Goal: Navigation & Orientation: Find specific page/section

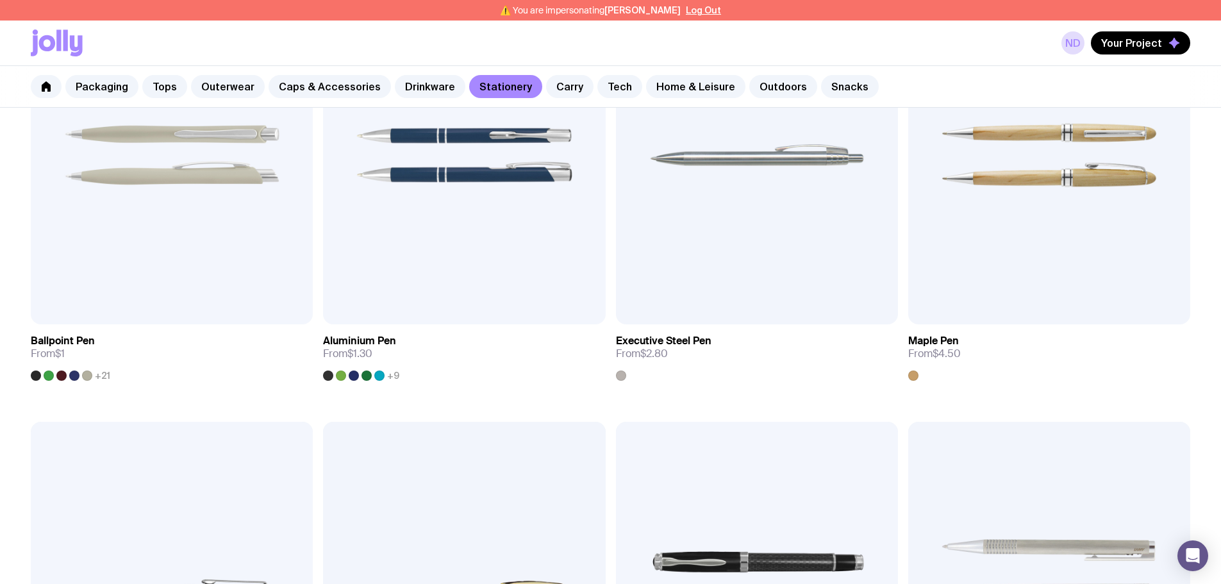
scroll to position [385, 0]
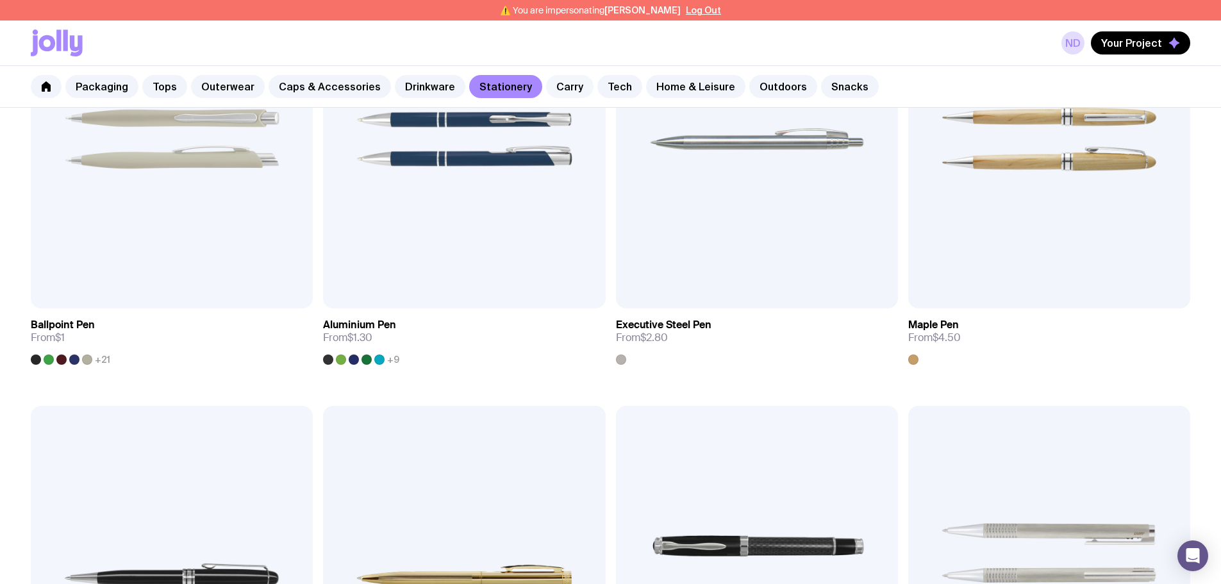
click at [546, 88] on link "Carry" at bounding box center [569, 86] width 47 height 23
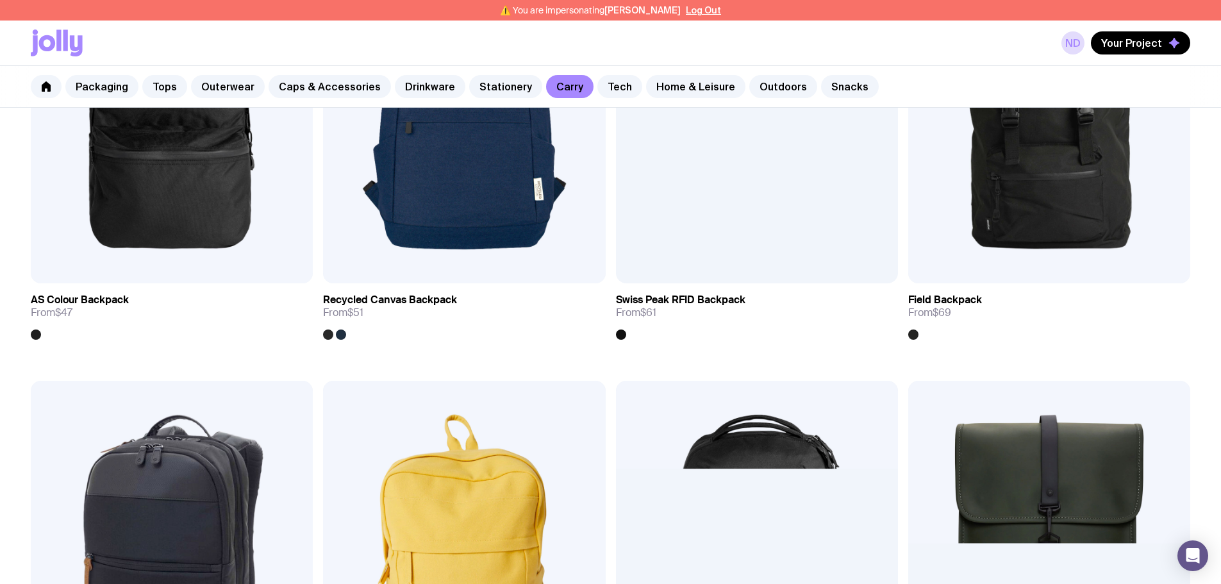
scroll to position [1603, 0]
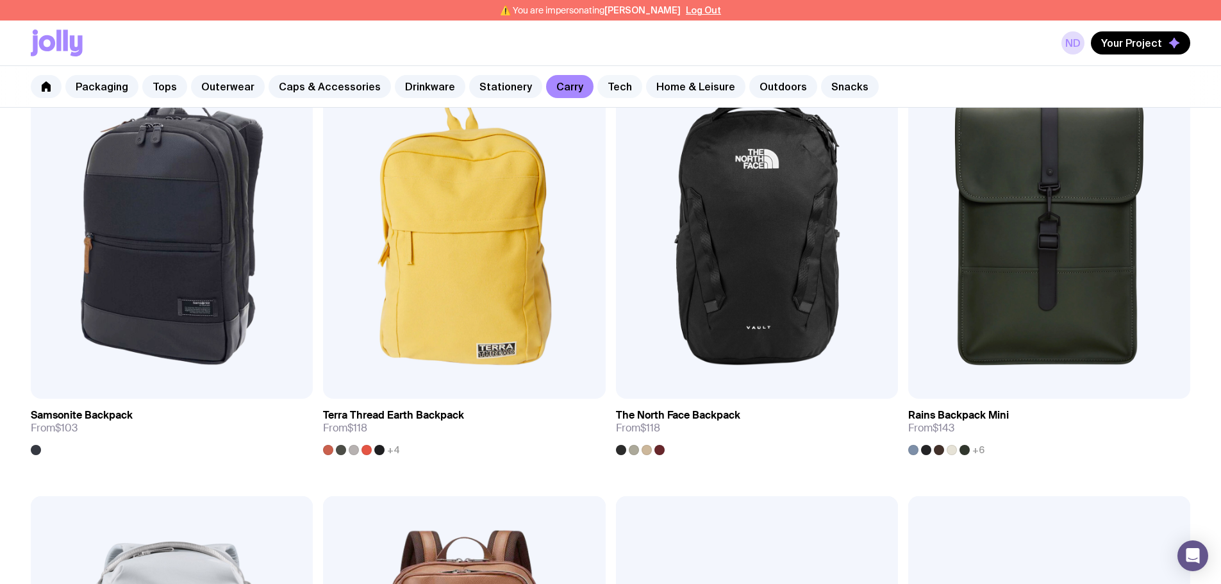
click at [603, 84] on link "Tech" at bounding box center [620, 86] width 45 height 23
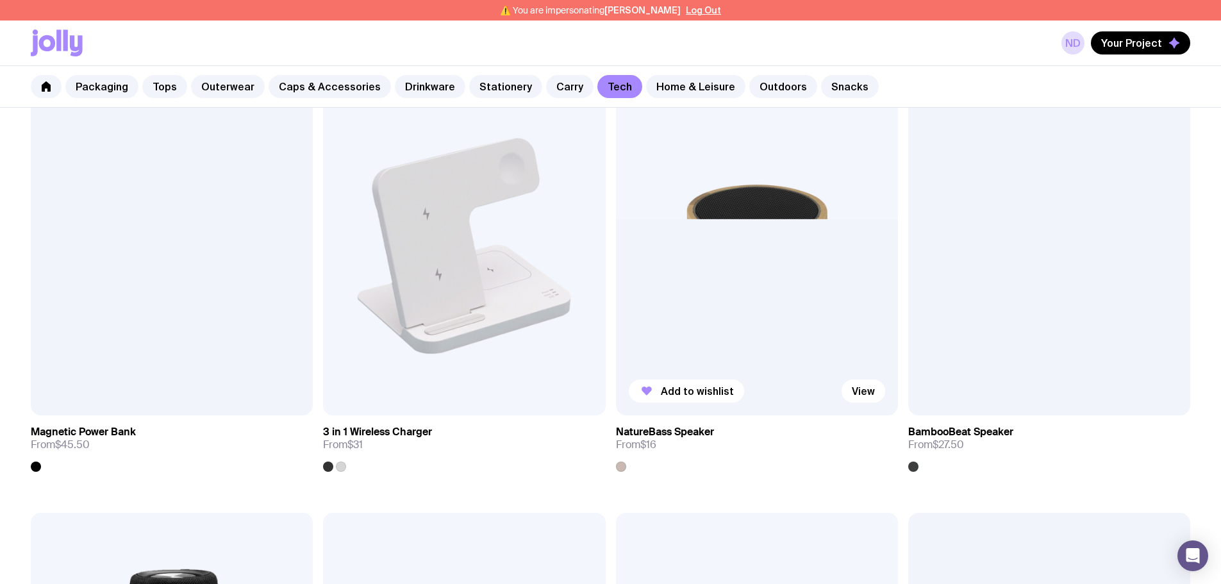
scroll to position [1154, 0]
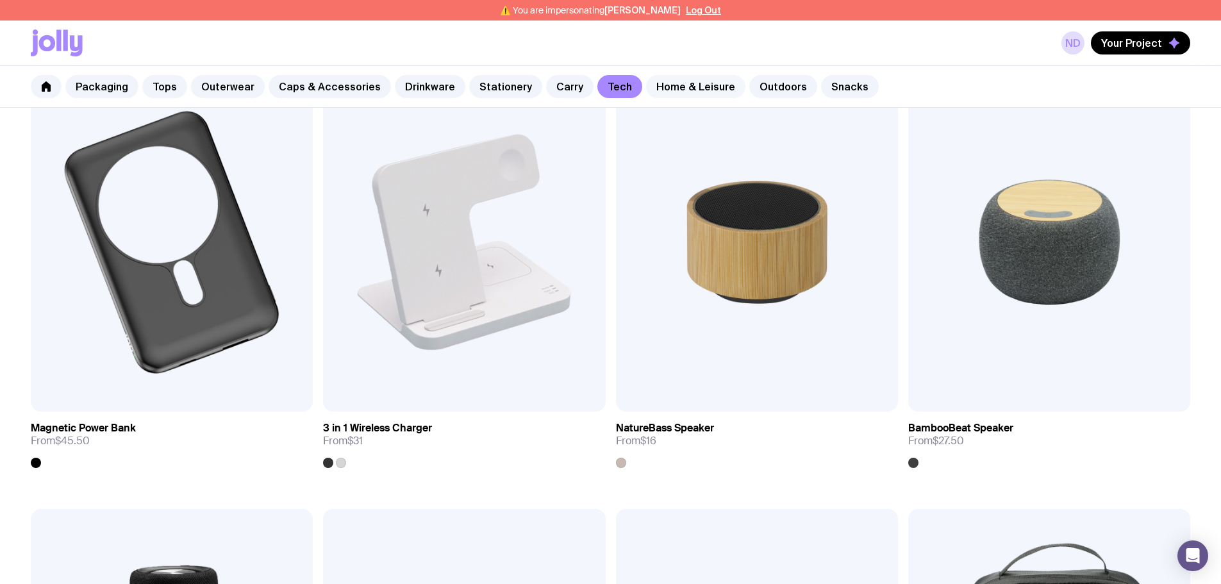
click at [700, 83] on link "Home & Leisure" at bounding box center [695, 86] width 99 height 23
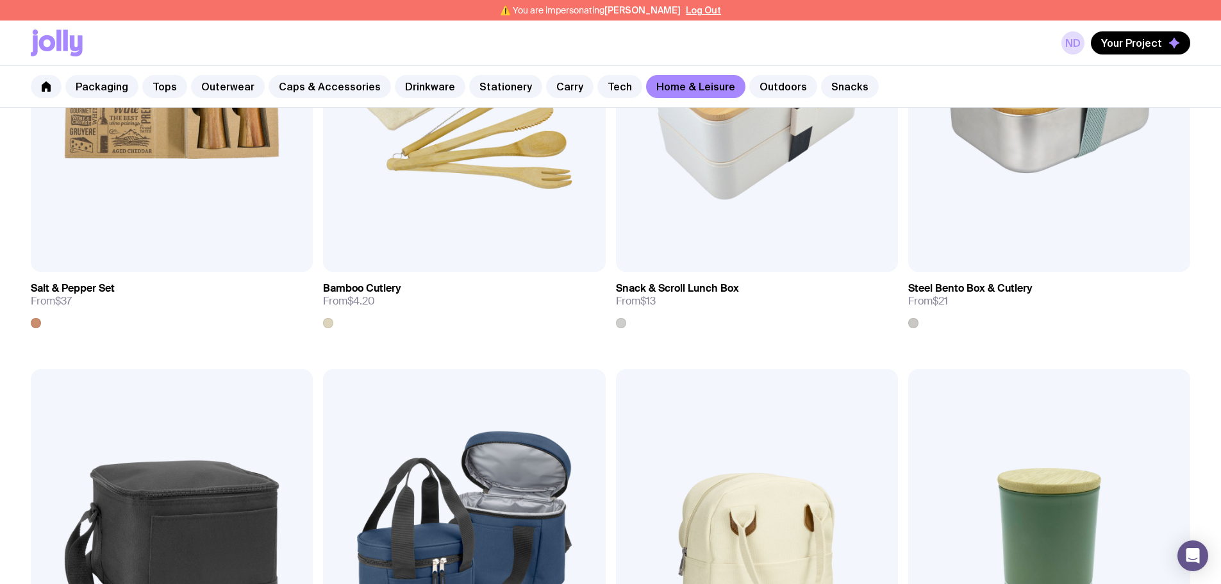
scroll to position [1731, 0]
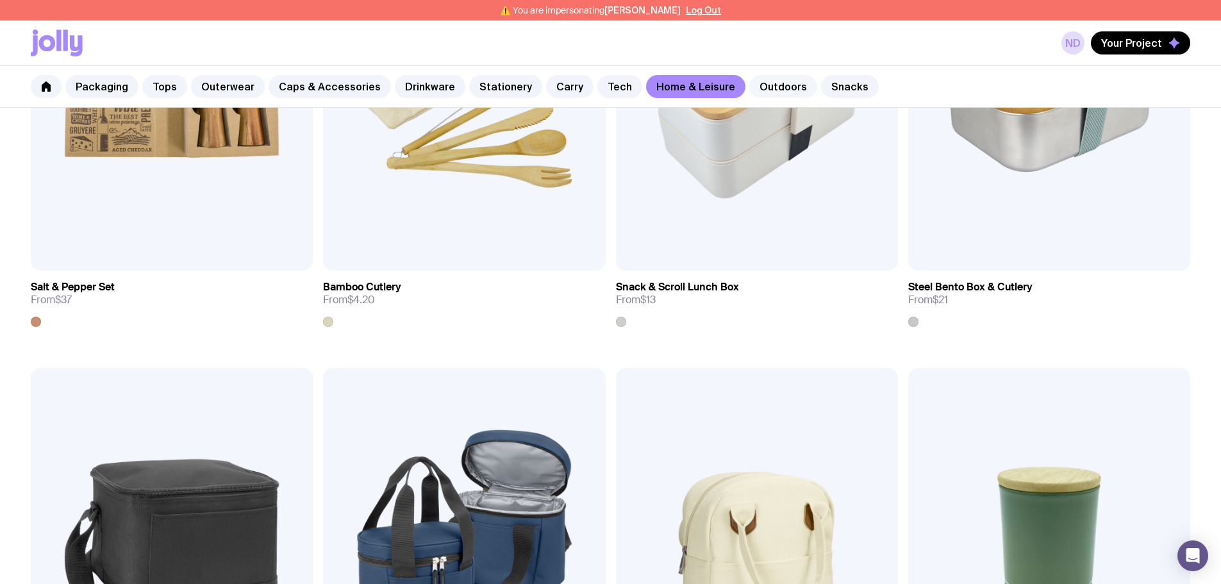
click at [771, 87] on link "Outdoors" at bounding box center [783, 86] width 68 height 23
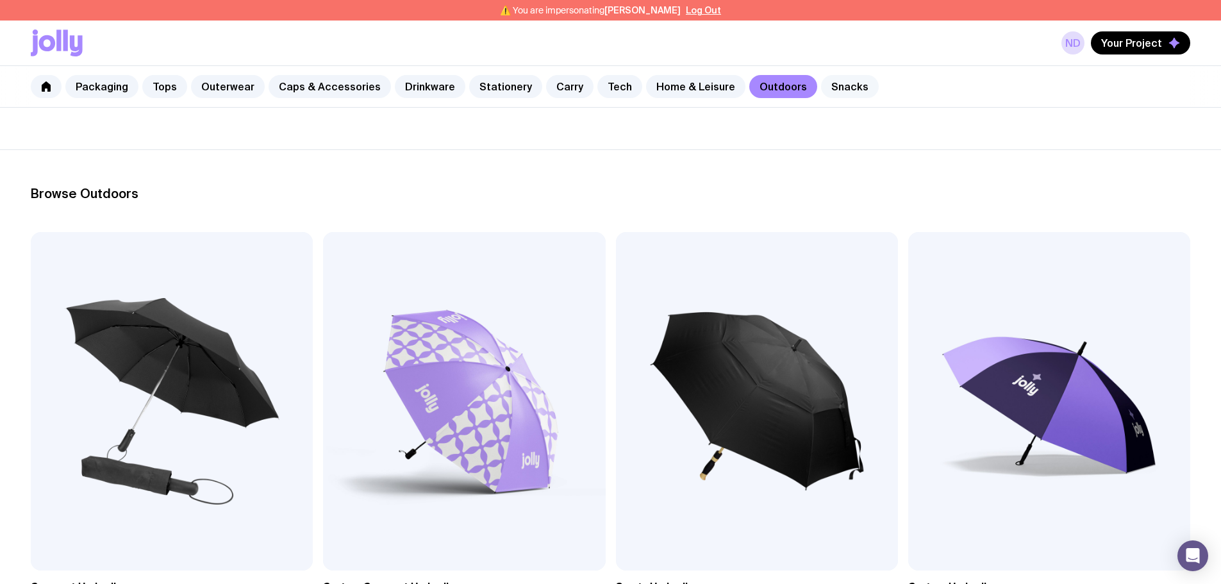
scroll to position [128, 0]
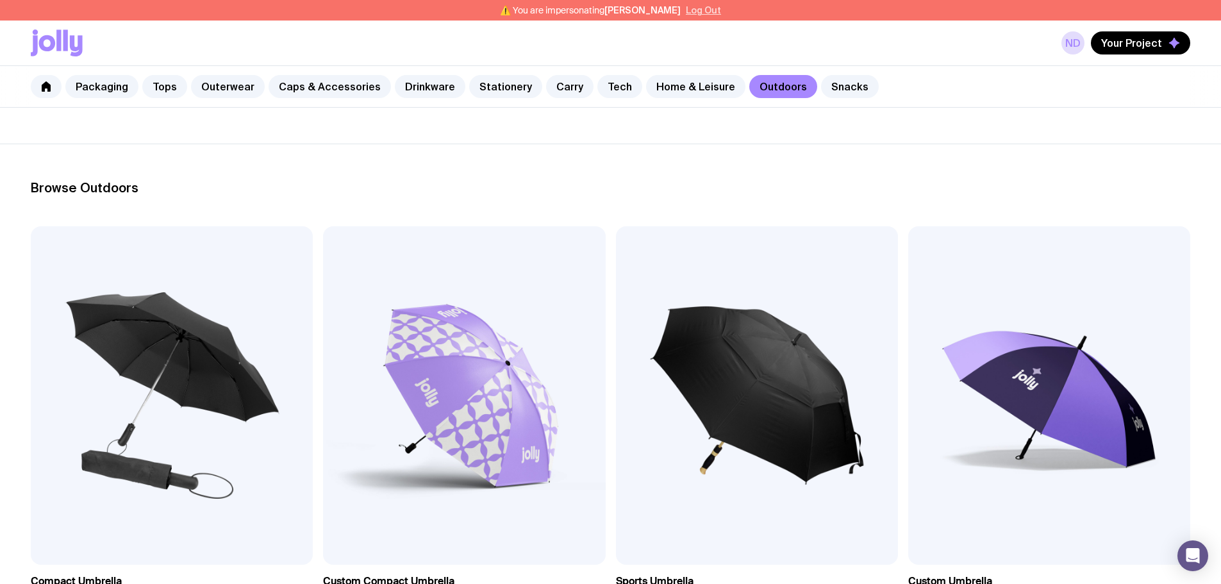
click at [715, 12] on button "Log Out" at bounding box center [703, 10] width 35 height 10
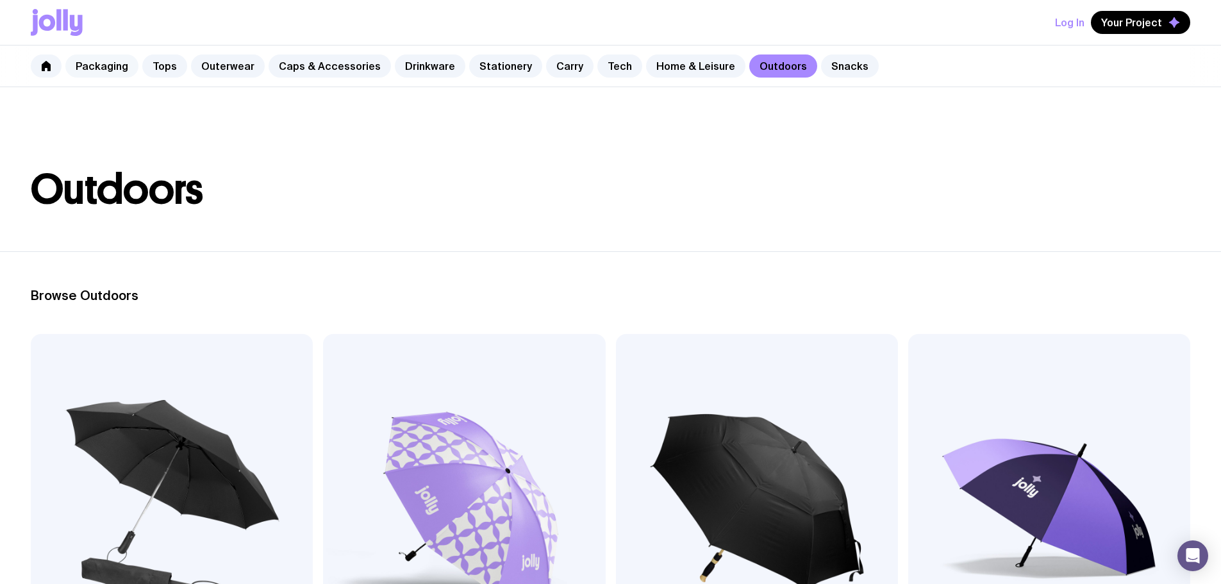
click at [133, 70] on link "Packaging" at bounding box center [101, 65] width 73 height 23
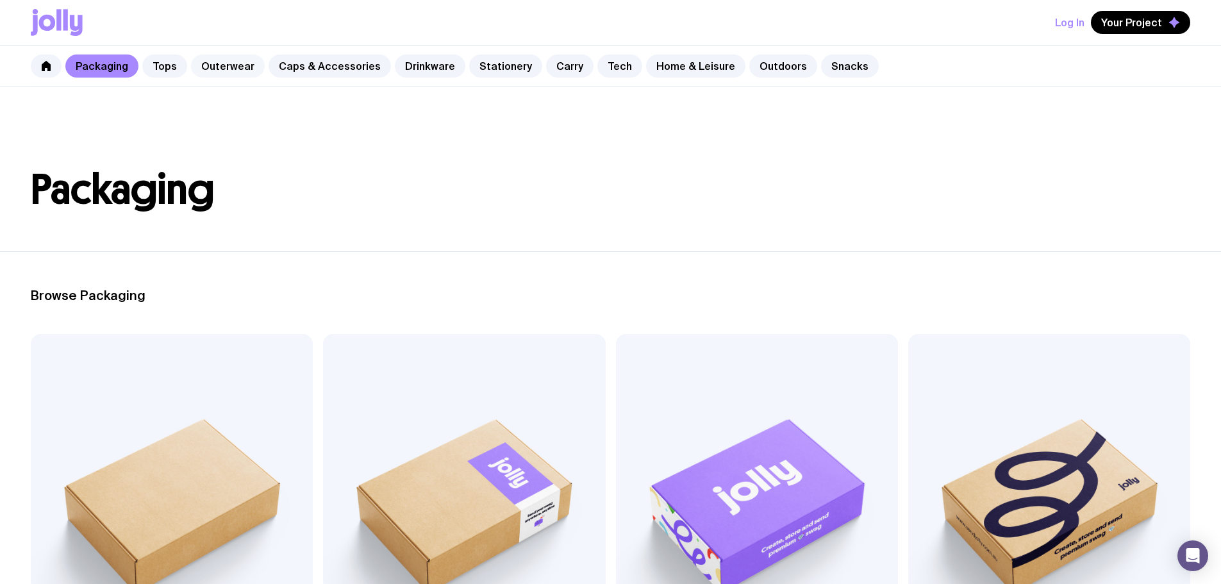
click at [208, 60] on link "Outerwear" at bounding box center [228, 65] width 74 height 23
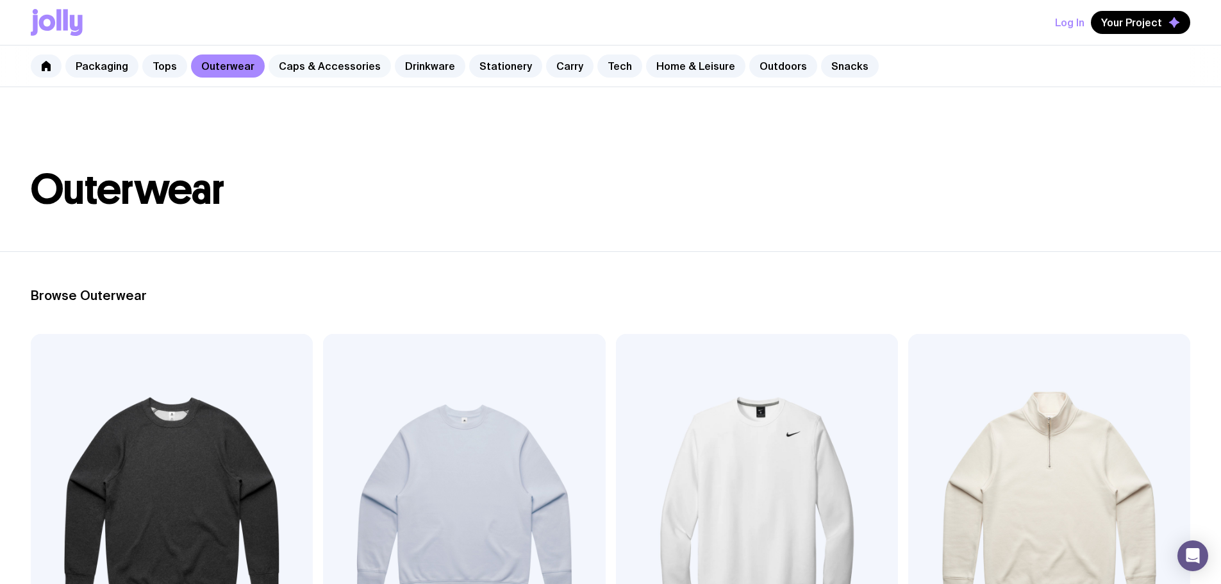
click at [305, 67] on link "Caps & Accessories" at bounding box center [330, 65] width 122 height 23
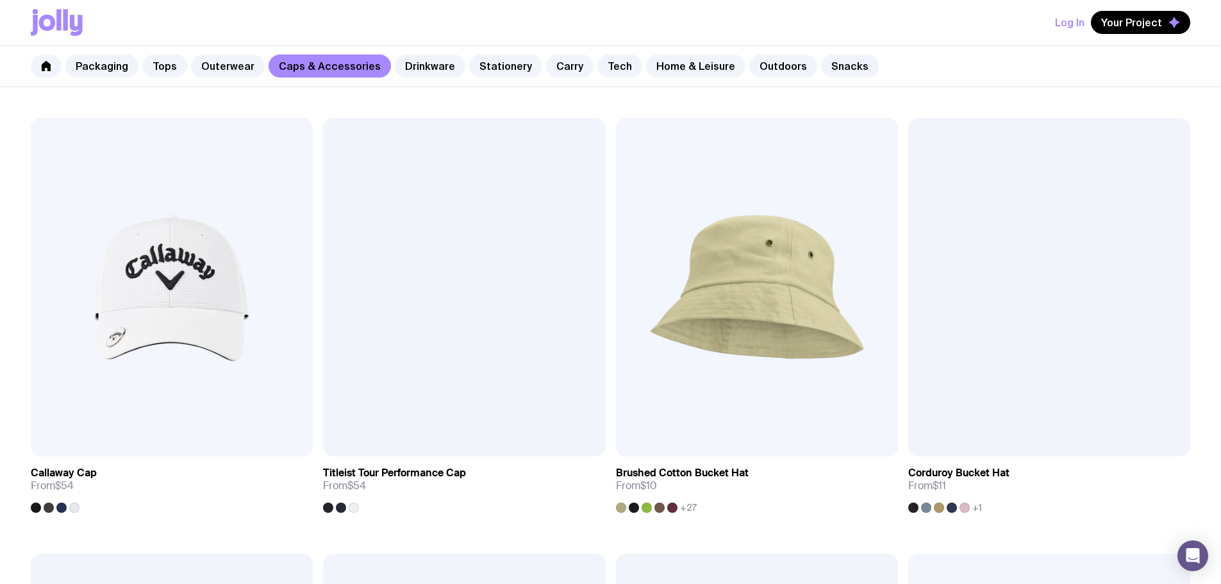
scroll to position [1090, 0]
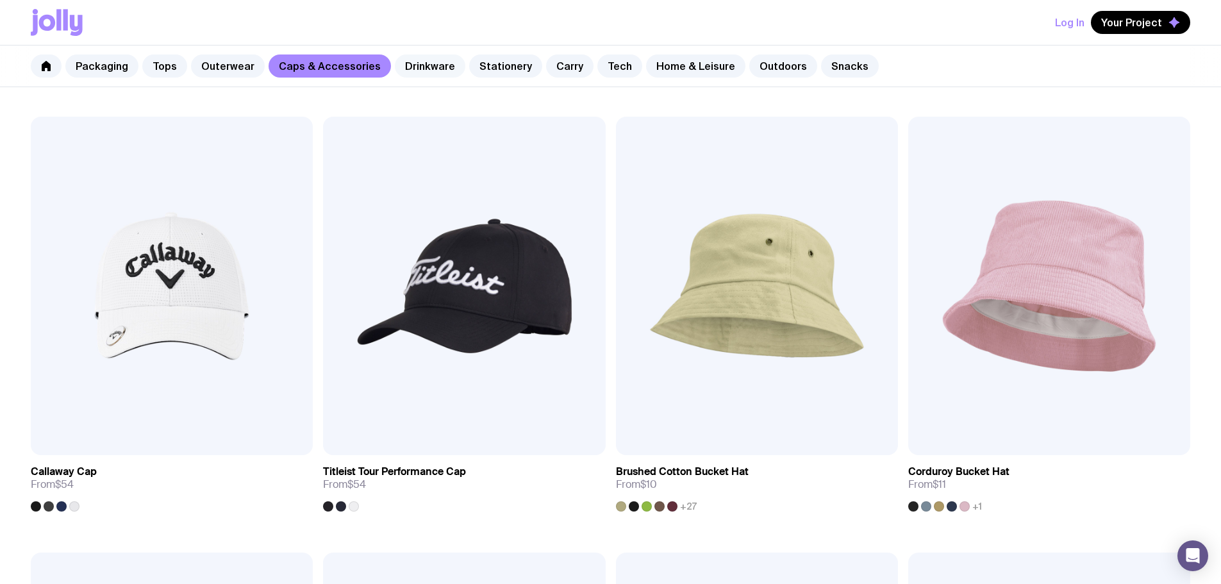
click at [430, 65] on link "Drinkware" at bounding box center [430, 65] width 71 height 23
